Goal: Find specific page/section: Find specific page/section

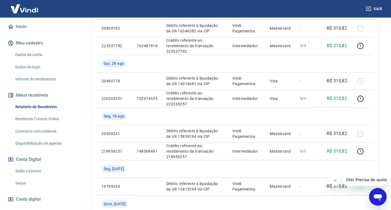
scroll to position [55, 0]
click at [32, 100] on link "Relatório de Recebíveis" at bounding box center [44, 105] width 62 height 11
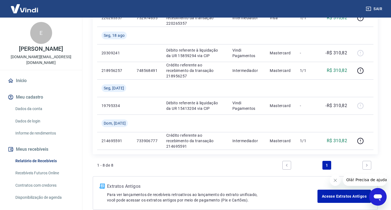
scroll to position [138, 0]
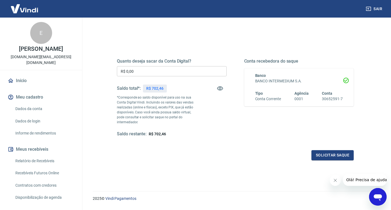
scroll to position [61, 0]
